Goal: Transaction & Acquisition: Purchase product/service

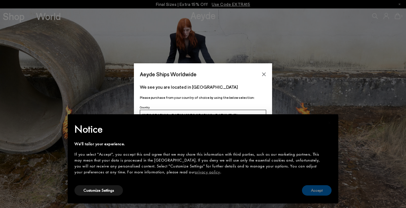
click at [323, 192] on button "Accept" at bounding box center [317, 190] width 30 height 10
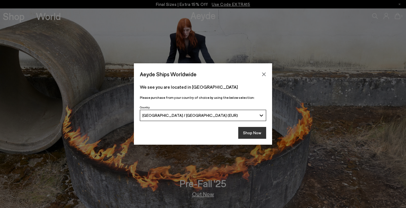
click at [254, 131] on button "Shop Now" at bounding box center [252, 133] width 28 height 12
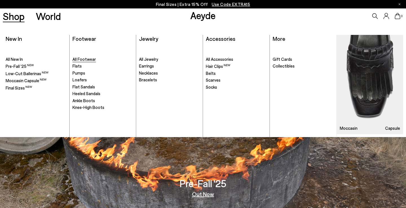
click at [83, 61] on span "All Footwear" at bounding box center [83, 59] width 23 height 5
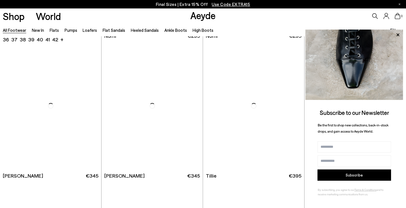
scroll to position [1689, 0]
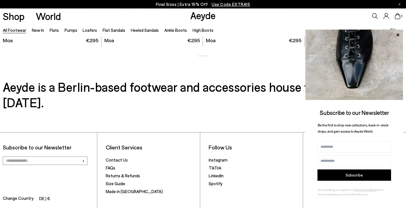
scroll to position [2510, 0]
